Goal: Task Accomplishment & Management: Manage account settings

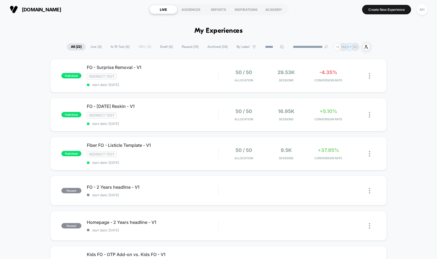
click at [187, 108] on span "FO - [DATE] Reskin - V1 Click to edit experience details" at bounding box center [152, 106] width 131 height 5
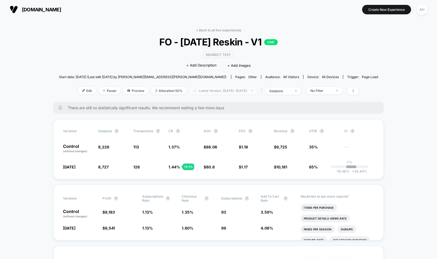
click at [214, 88] on span "Latest Version: [DATE] - [DATE]" at bounding box center [223, 90] width 68 height 7
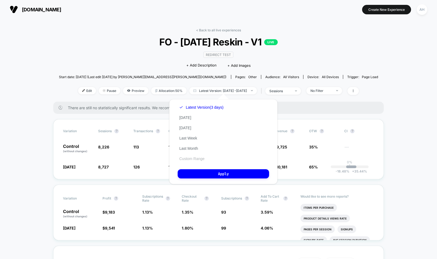
click at [198, 158] on button "Custom Range" at bounding box center [192, 158] width 28 height 5
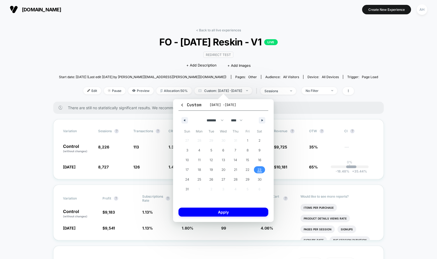
click at [261, 168] on span "23" at bounding box center [259, 170] width 4 height 10
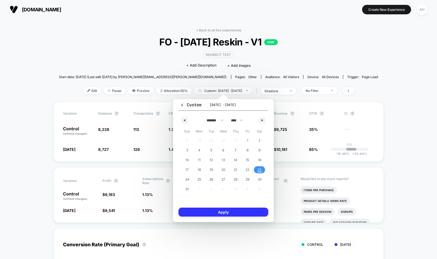
click at [241, 211] on button "Apply" at bounding box center [223, 212] width 90 height 9
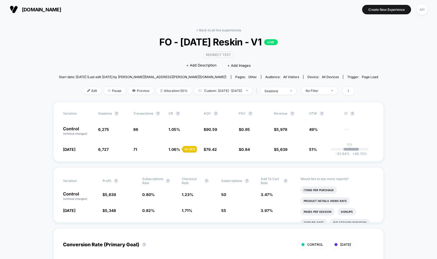
click at [208, 31] on link "< Back to all live experiences" at bounding box center [218, 30] width 45 height 4
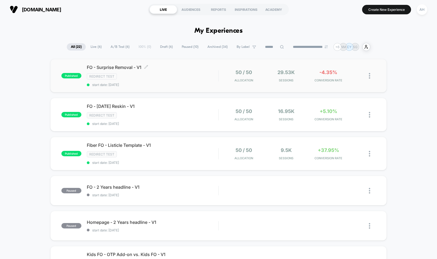
click at [191, 80] on div "FO - Surprise Removal - V1 Click to edit experience details Click to edit exper…" at bounding box center [152, 76] width 131 height 22
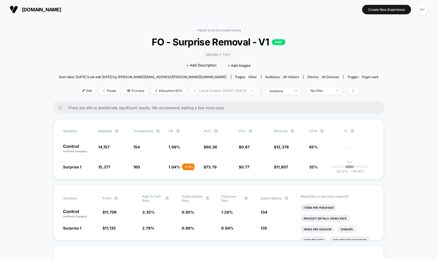
click at [218, 90] on span "Latest Version: [DATE] - [DATE]" at bounding box center [223, 90] width 68 height 7
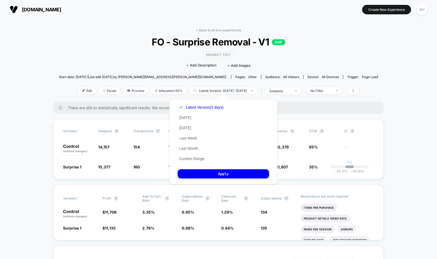
click at [196, 161] on div "Latest Version (3 days) [DATE] [DATE] Last Week Last Month Custom Range" at bounding box center [201, 133] width 47 height 62
click at [196, 159] on button "Custom Range" at bounding box center [192, 158] width 28 height 5
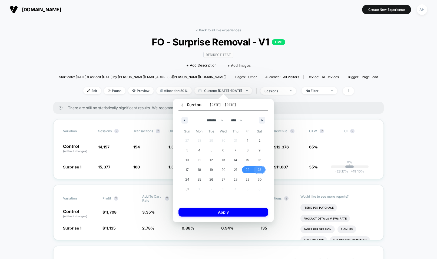
click at [262, 170] on span "23" at bounding box center [259, 169] width 12 height 7
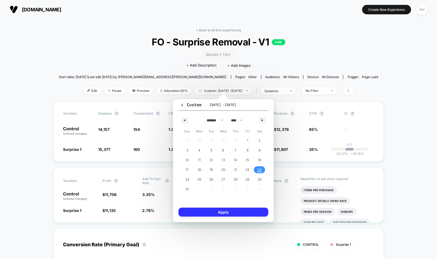
click at [236, 213] on button "Apply" at bounding box center [223, 212] width 90 height 9
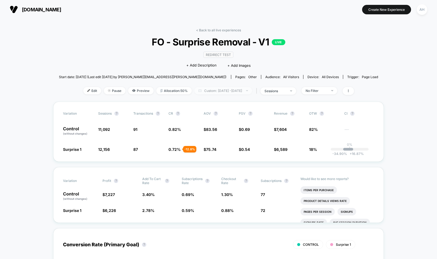
click at [225, 94] on span "Custom: [DATE] - [DATE]" at bounding box center [223, 90] width 58 height 7
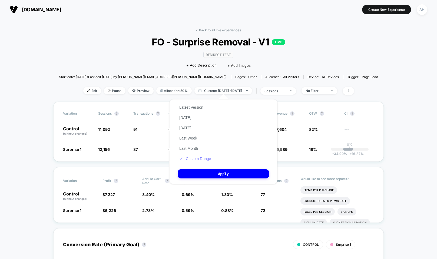
click at [200, 158] on button "Custom Range" at bounding box center [195, 158] width 35 height 5
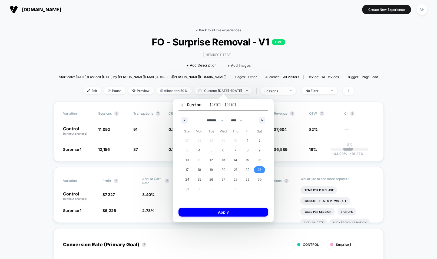
click at [215, 31] on link "< Back to all live experiences" at bounding box center [218, 30] width 45 height 4
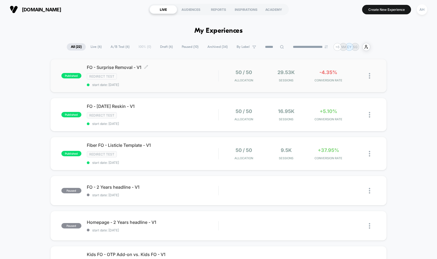
click at [170, 83] on span "start date: [DATE]" at bounding box center [152, 85] width 131 height 4
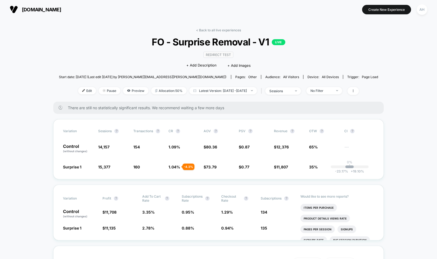
scroll to position [8, 0]
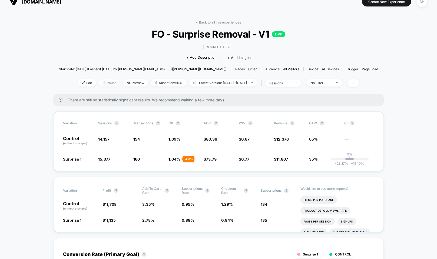
click at [102, 85] on span "Pause" at bounding box center [110, 82] width 22 height 7
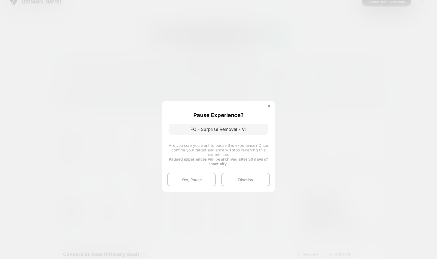
click at [269, 106] on img at bounding box center [269, 106] width 3 height 3
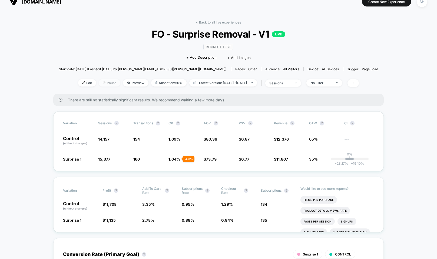
click at [103, 83] on img at bounding box center [104, 82] width 3 height 3
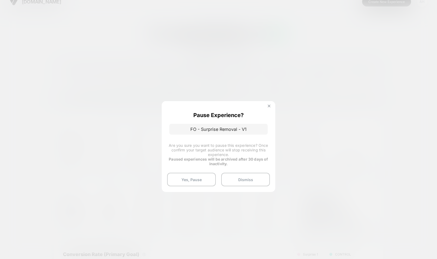
click at [266, 107] on button at bounding box center [269, 106] width 6 height 5
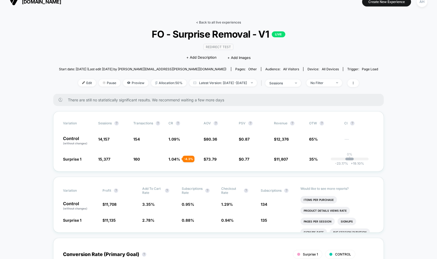
click at [216, 23] on link "< Back to all live experiences" at bounding box center [218, 22] width 45 height 4
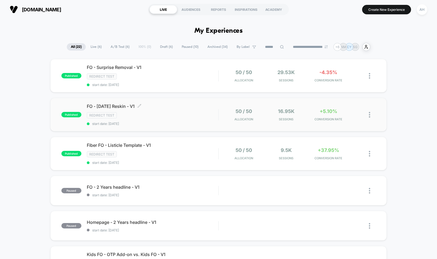
click at [193, 113] on div "Redirect Test" at bounding box center [152, 115] width 131 height 6
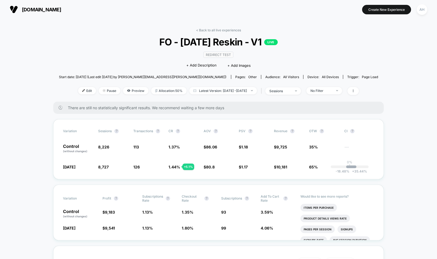
click at [220, 32] on div "< Back to all live experiences FO - [DATE] Reskin - V1 LIVE Redirect Test Click…" at bounding box center [218, 65] width 319 height 74
click at [220, 29] on link "< Back to all live experiences" at bounding box center [218, 30] width 45 height 4
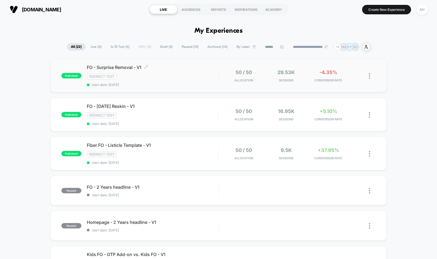
click at [175, 78] on div "Redirect Test" at bounding box center [152, 76] width 131 height 6
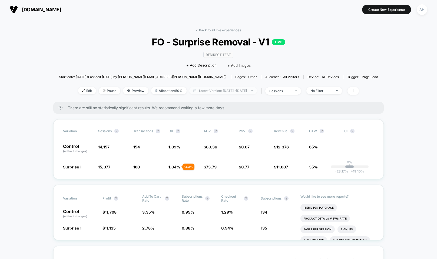
click at [206, 93] on span "Latest Version: [DATE] - [DATE]" at bounding box center [223, 90] width 68 height 7
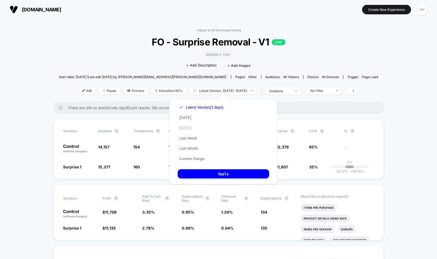
click at [193, 127] on button "[DATE]" at bounding box center [185, 127] width 15 height 5
click at [213, 174] on button "Apply" at bounding box center [223, 173] width 91 height 9
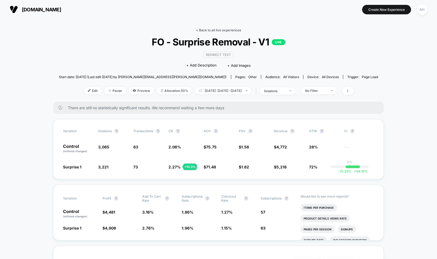
click at [211, 29] on link "< Back to all live experiences" at bounding box center [218, 30] width 45 height 4
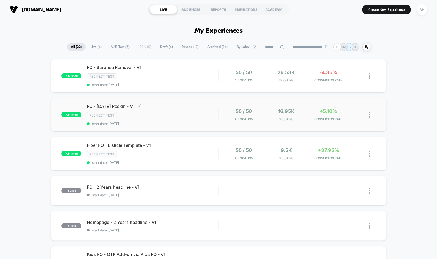
click at [203, 115] on div "Redirect Test" at bounding box center [152, 115] width 131 height 6
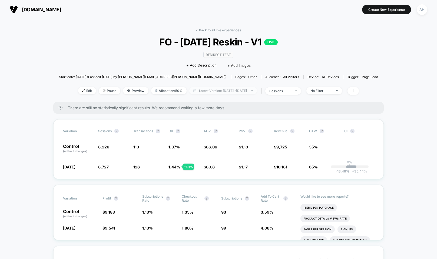
click at [196, 93] on span "Latest Version: [DATE] - [DATE]" at bounding box center [223, 90] width 68 height 7
select select "*"
select select "****"
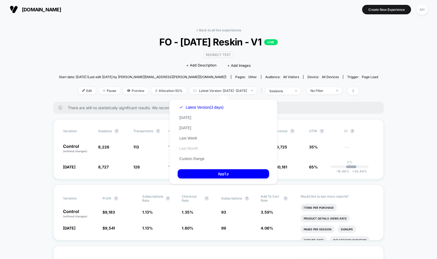
click at [194, 147] on button "Last Month" at bounding box center [189, 148] width 22 height 5
click at [194, 154] on div "Latest Version (3 days) [DATE] [DATE] Last Week Last Month Custom Range" at bounding box center [198, 133] width 41 height 62
click at [194, 155] on div "Latest Version (3 days) [DATE] [DATE] Last Week Last Month Custom Range" at bounding box center [198, 133] width 41 height 62
click at [194, 157] on button "Custom Range" at bounding box center [192, 158] width 28 height 5
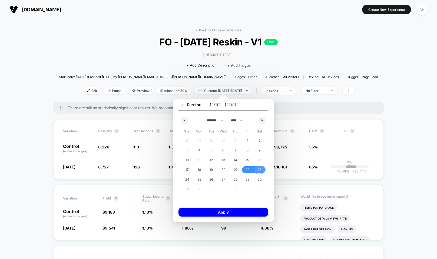
click at [262, 168] on span "23" at bounding box center [259, 169] width 12 height 7
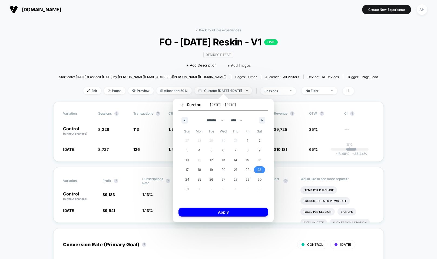
click at [260, 171] on span "23" at bounding box center [259, 170] width 4 height 10
click at [251, 171] on span "22" at bounding box center [247, 169] width 12 height 7
click at [239, 211] on button "Apply" at bounding box center [223, 212] width 90 height 9
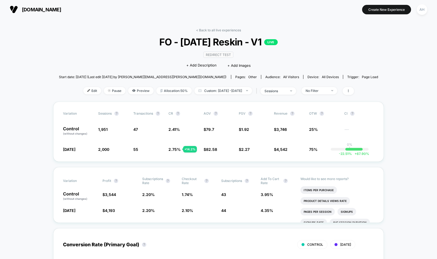
click at [220, 29] on link "< Back to all live experiences" at bounding box center [218, 30] width 45 height 4
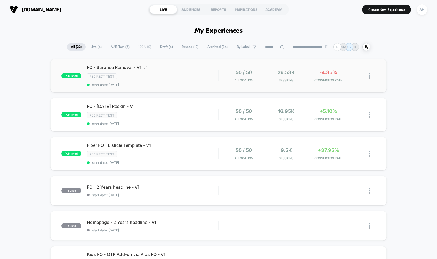
click at [207, 79] on div "FO - Surprise Removal - V1 Click to edit experience details Click to edit exper…" at bounding box center [152, 76] width 131 height 22
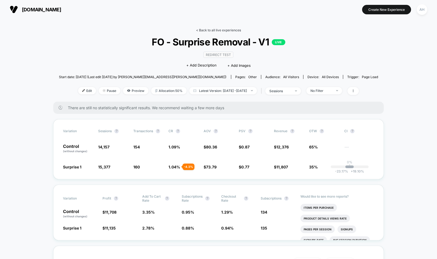
click at [213, 30] on link "< Back to all live experiences" at bounding box center [218, 30] width 45 height 4
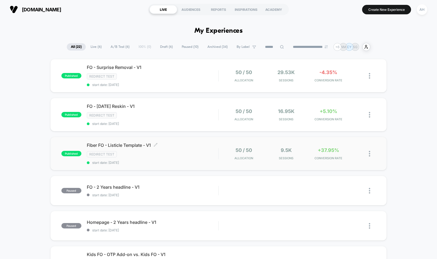
click at [198, 151] on div "Redirect Test" at bounding box center [152, 154] width 131 height 6
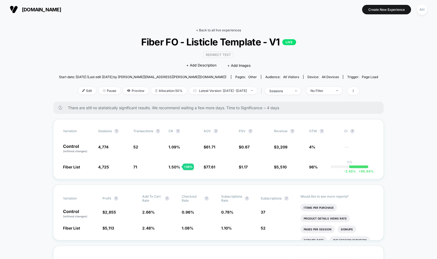
click at [223, 28] on link "< Back to all live experiences" at bounding box center [218, 30] width 45 height 4
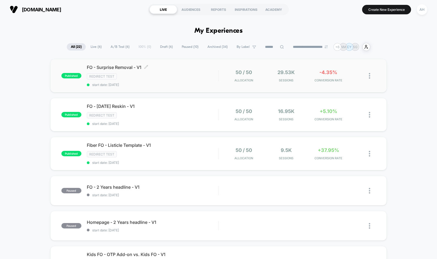
click at [183, 77] on div "Redirect Test" at bounding box center [152, 76] width 131 height 6
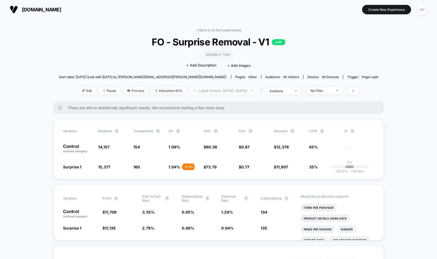
click at [230, 90] on span "Latest Version: [DATE] - [DATE]" at bounding box center [223, 90] width 68 height 7
